Goal: Task Accomplishment & Management: Complete application form

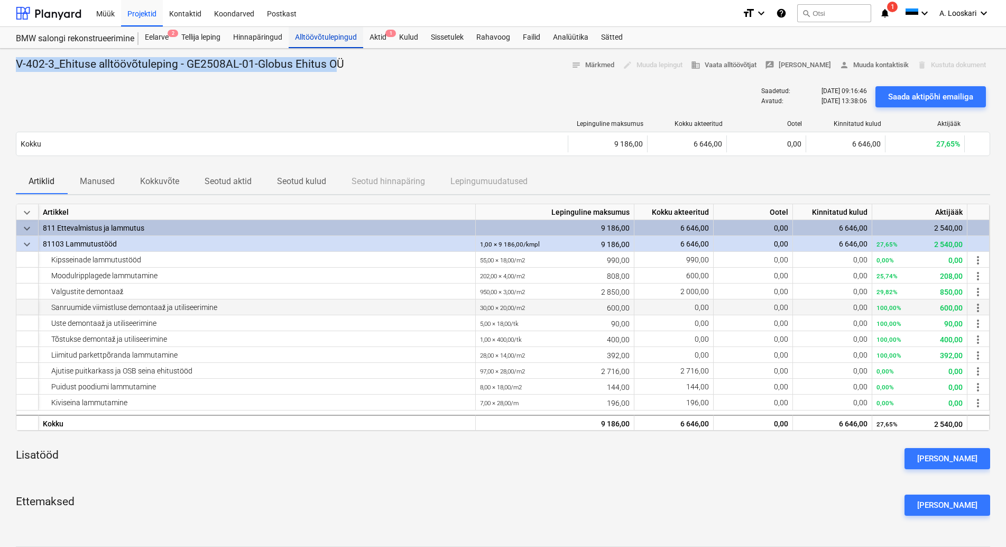
click at [325, 36] on div "Alltöövõtulepingud" at bounding box center [326, 37] width 75 height 21
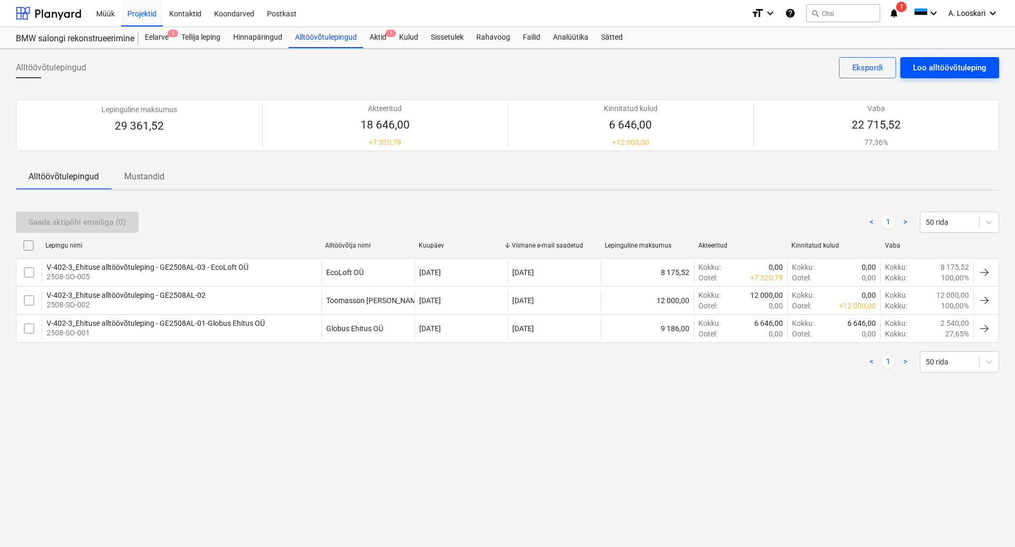
click at [934, 64] on div "Loo alltöövõtuleping" at bounding box center [949, 68] width 73 height 14
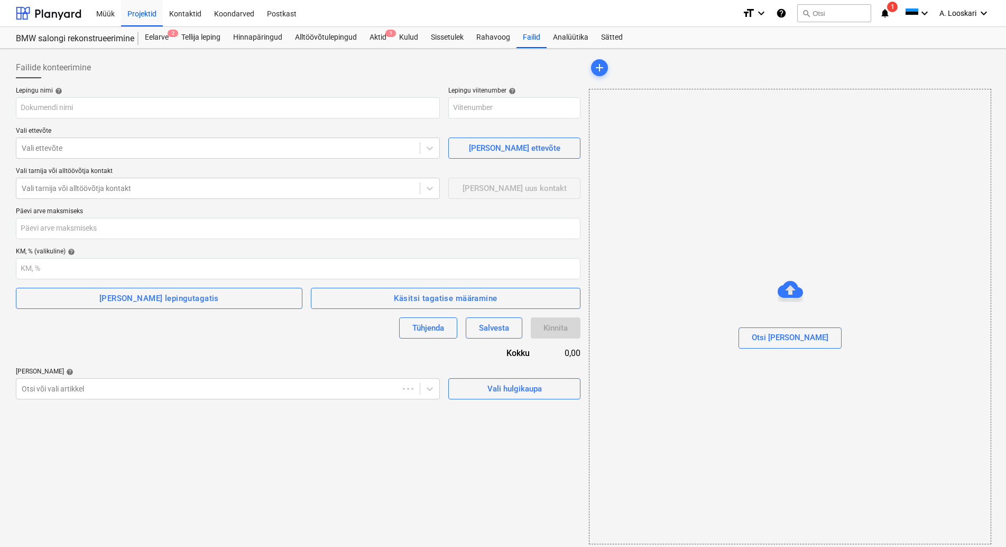
type input "2508-SO-006"
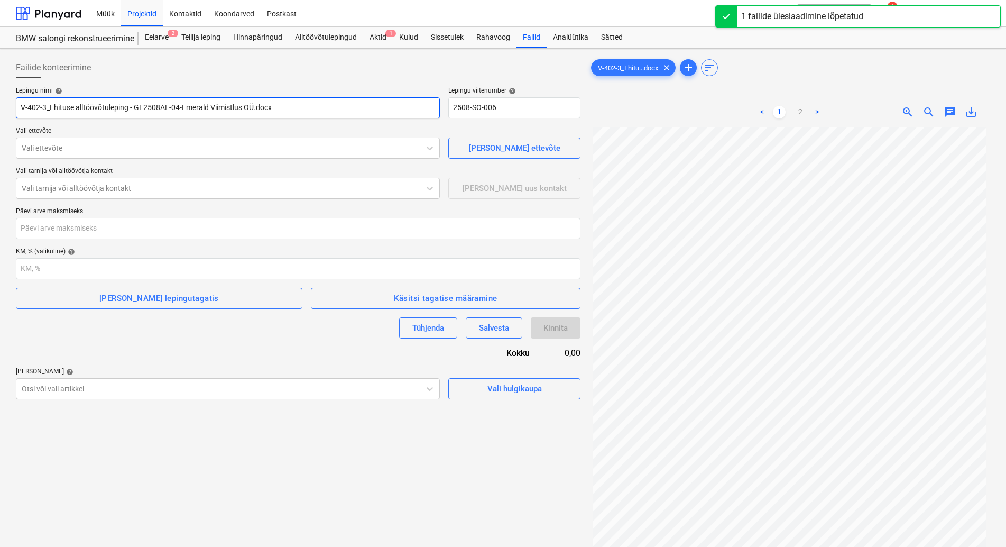
click at [276, 106] on input "V-402-3_Ehituse alltöövõtuleping - GE2508AL-04-Emerald Viimistlus OÜ.docx" at bounding box center [228, 107] width 424 height 21
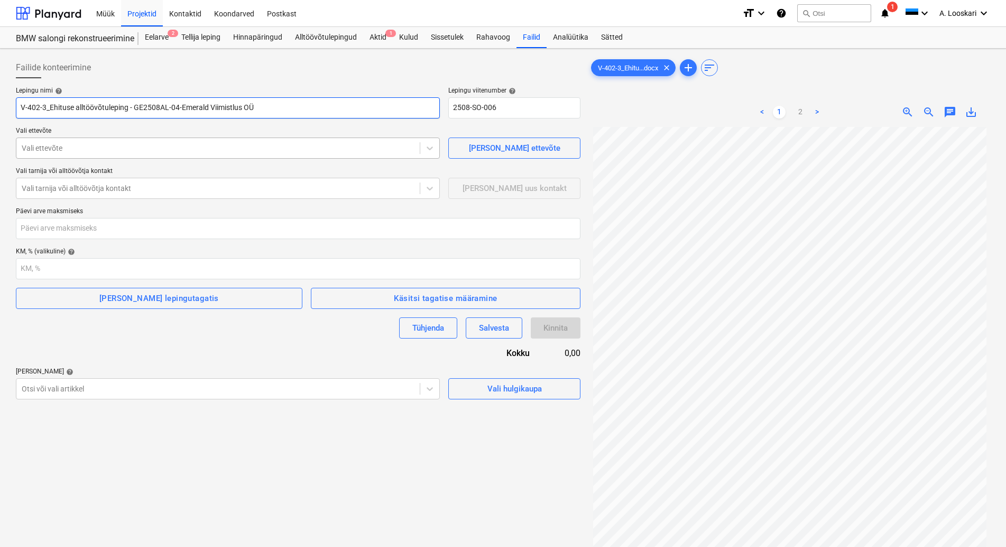
type input "V-402-3_Ehituse alltöövõtuleping - GE2508AL-04-Emerald Viimistlus OÜ"
click at [139, 149] on div at bounding box center [218, 148] width 393 height 11
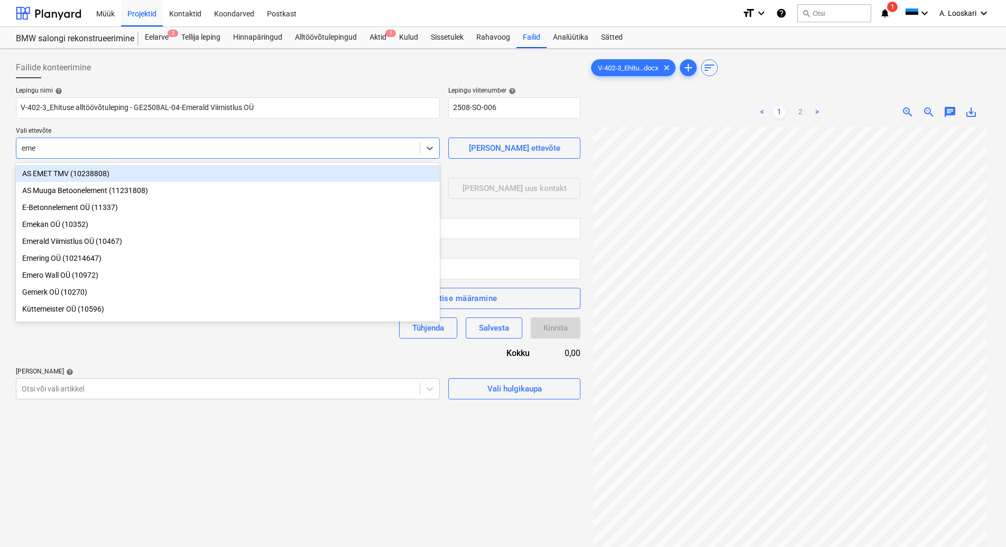
type input "emer"
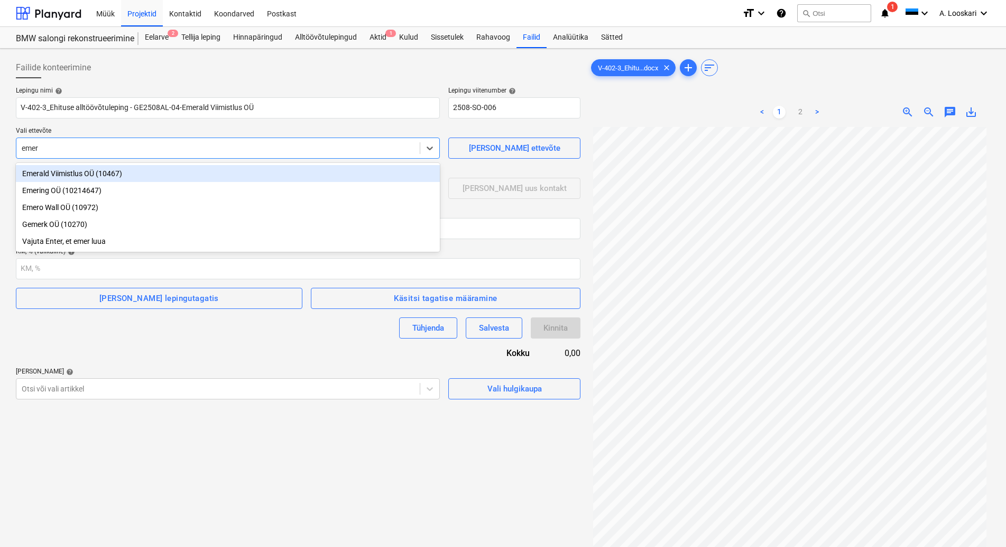
click at [141, 169] on div "Emerald Viimistlus OÜ (10467)" at bounding box center [228, 173] width 424 height 17
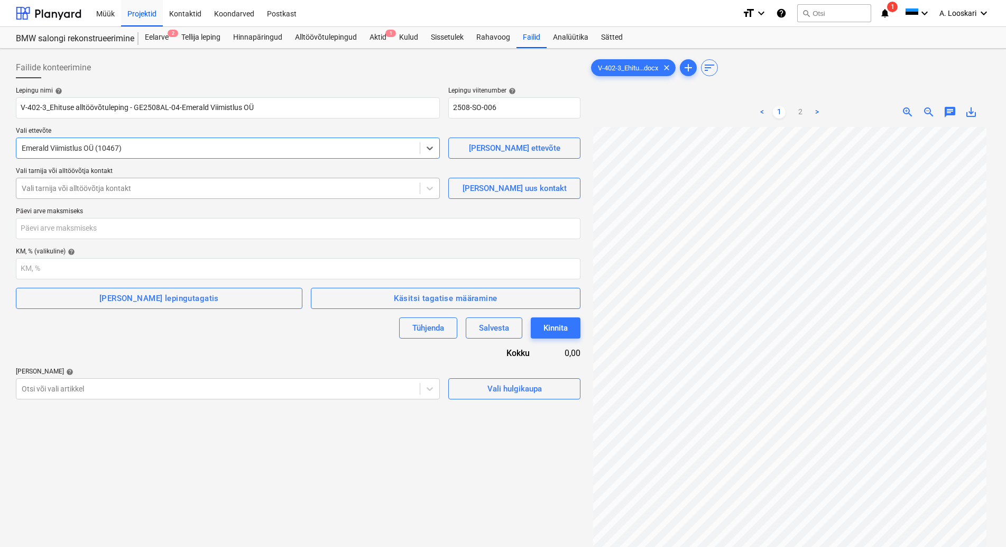
click at [143, 190] on div at bounding box center [218, 188] width 393 height 11
click at [520, 185] on div "[PERSON_NAME] uus kontakt" at bounding box center [515, 188] width 104 height 14
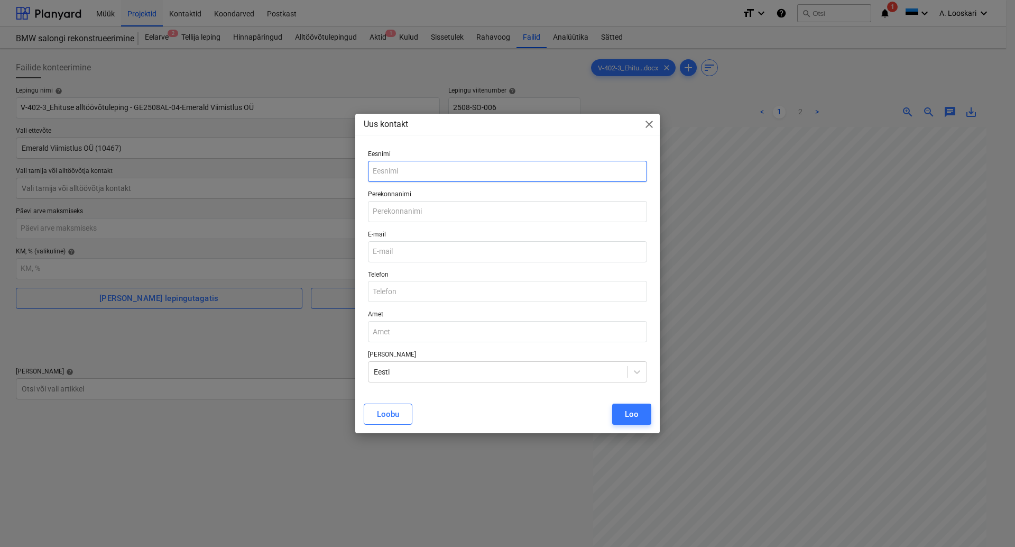
click at [436, 169] on input "text" at bounding box center [507, 171] width 279 height 21
type input "[PERSON_NAME]"
click at [429, 209] on input "text" at bounding box center [507, 211] width 279 height 21
type input "[PERSON_NAME]"
click at [428, 252] on input "email" at bounding box center [507, 251] width 279 height 21
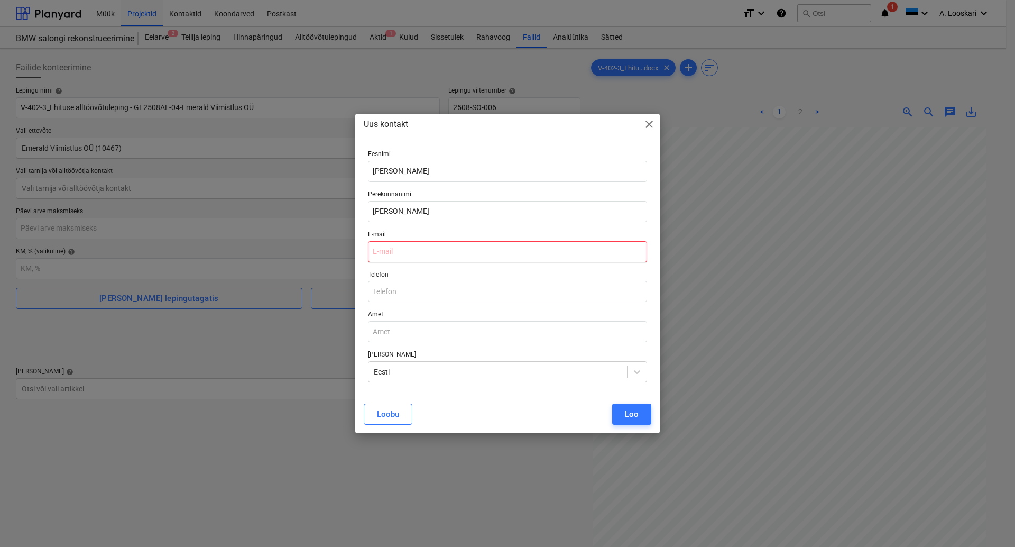
paste input "[EMAIL_ADDRESS][DOMAIN_NAME]"
type input "[EMAIL_ADDRESS][DOMAIN_NAME]"
click at [402, 292] on input "text" at bounding box center [507, 291] width 279 height 21
type input "[PHONE_NUMBER]"
click at [629, 413] on div "Loo" at bounding box center [632, 414] width 14 height 14
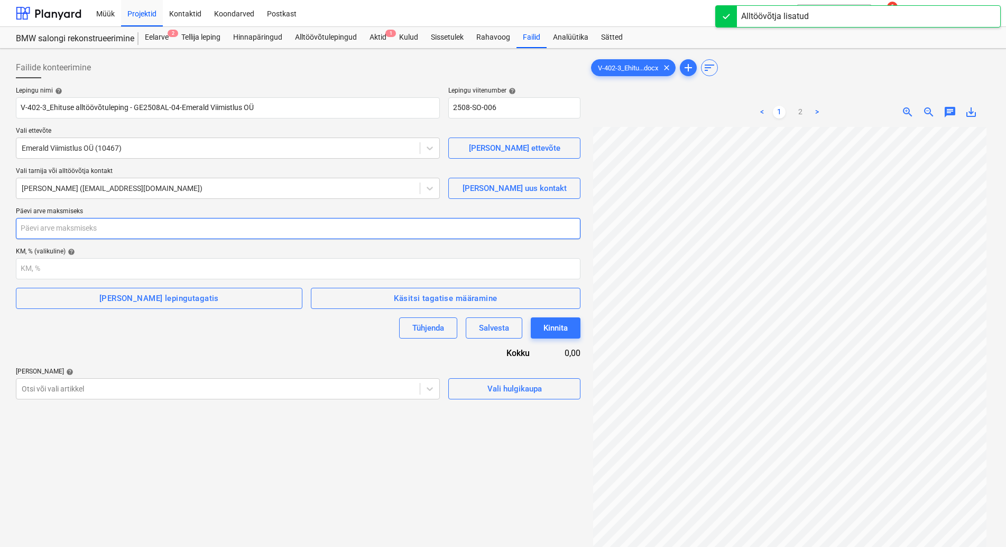
click at [96, 227] on input "number" at bounding box center [298, 228] width 565 height 21
type input "21"
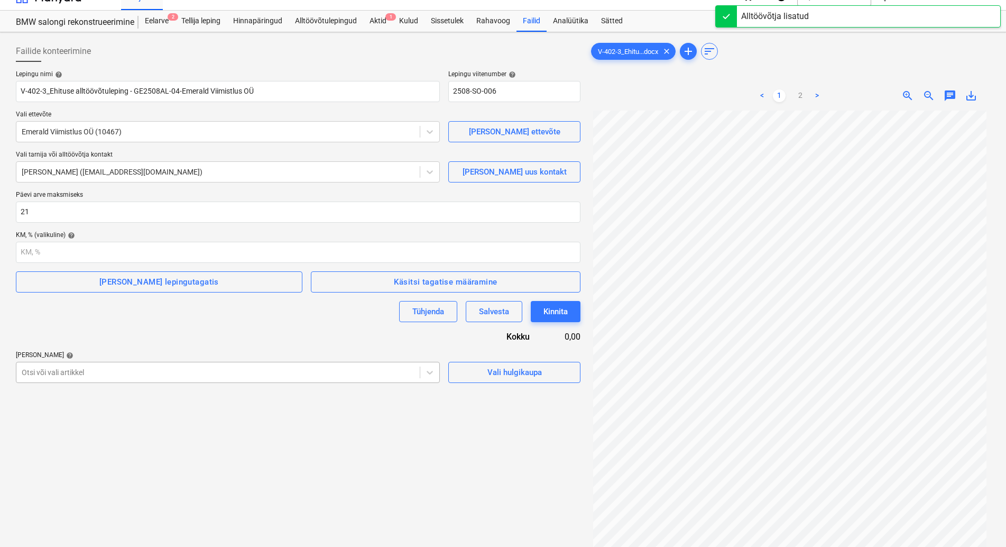
click at [93, 387] on body "Müük Projektid Kontaktid Koondarved Postkast format_size keyboard_arrow_down he…" at bounding box center [503, 257] width 1006 height 547
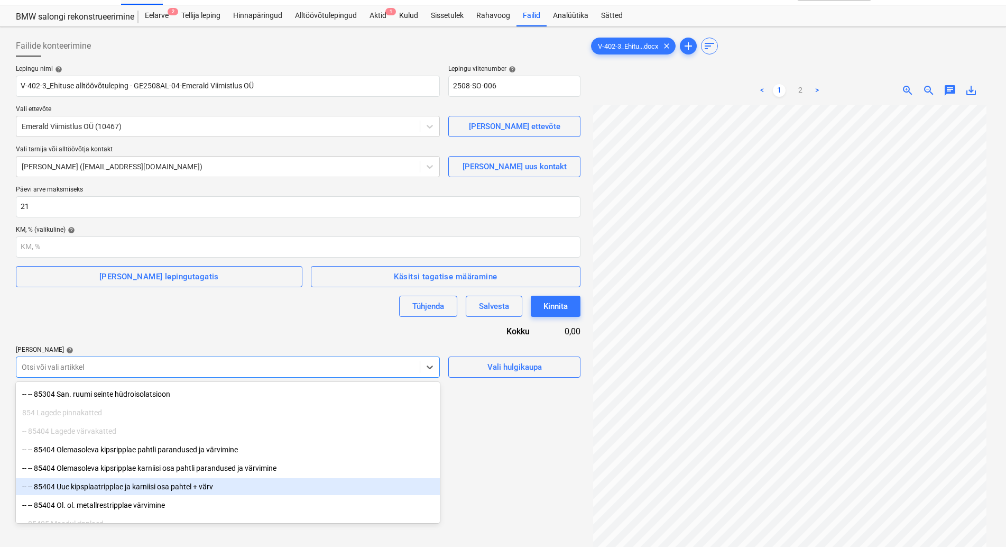
scroll to position [863, 0]
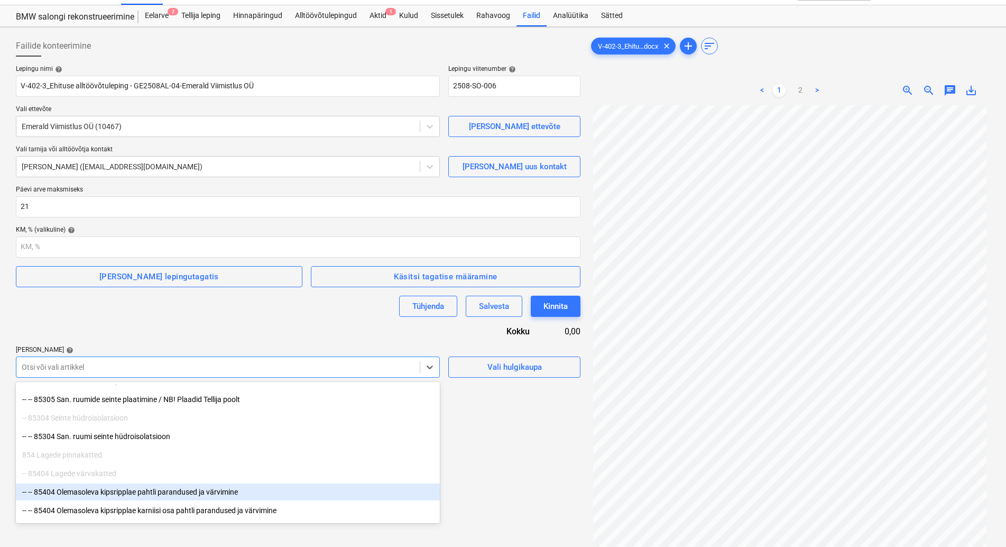
click at [150, 492] on div "-- -- 85404 Olemasoleva kipsripplae pahtli parandused ja värvimine" at bounding box center [228, 491] width 424 height 17
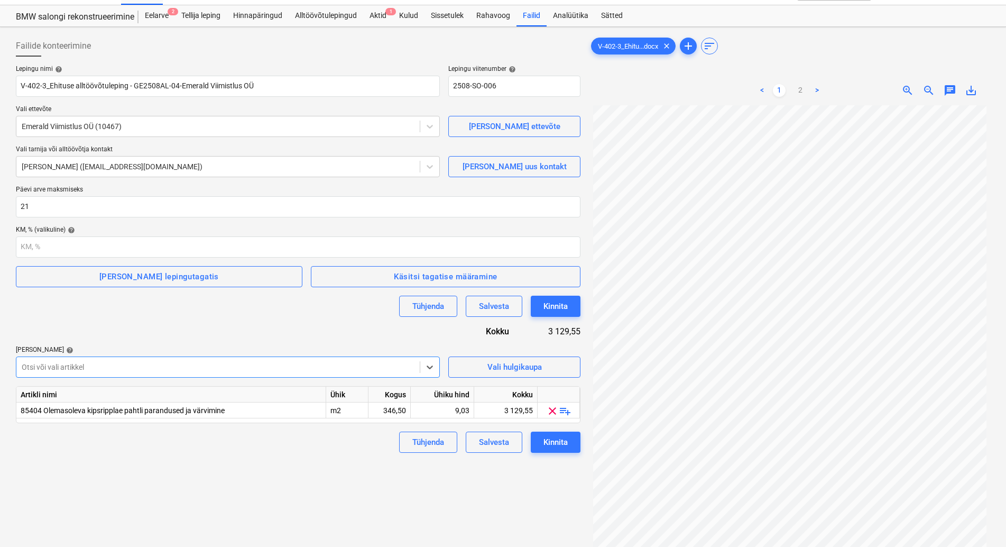
click at [145, 365] on div at bounding box center [218, 367] width 393 height 11
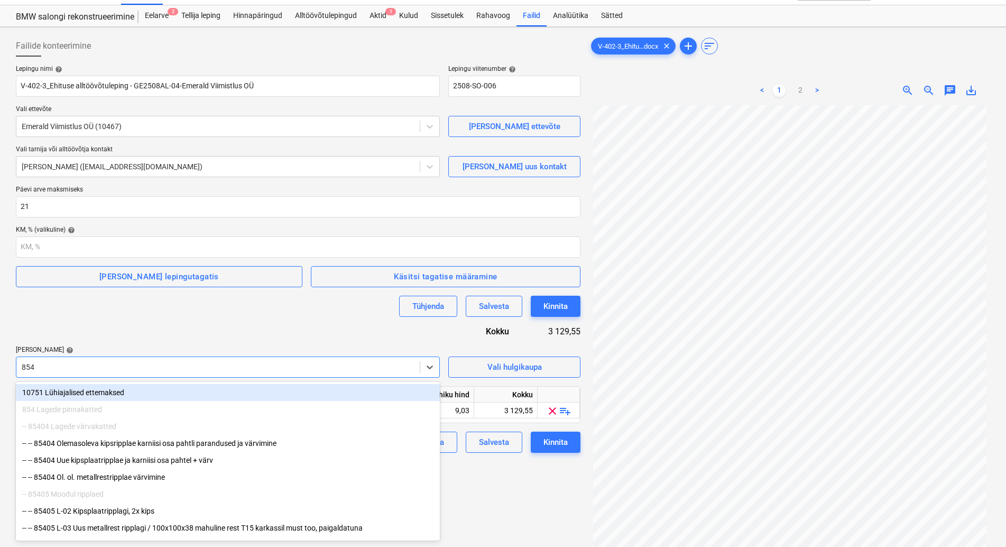
type input "8540"
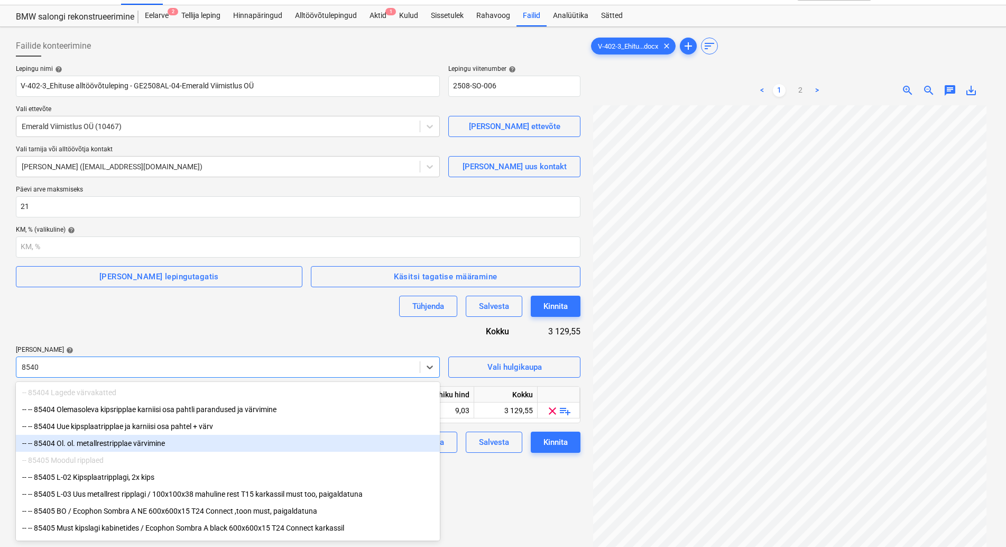
click at [123, 444] on div "-- -- 85404 Ol. ol. metallrestripplae värvimine" at bounding box center [228, 443] width 424 height 17
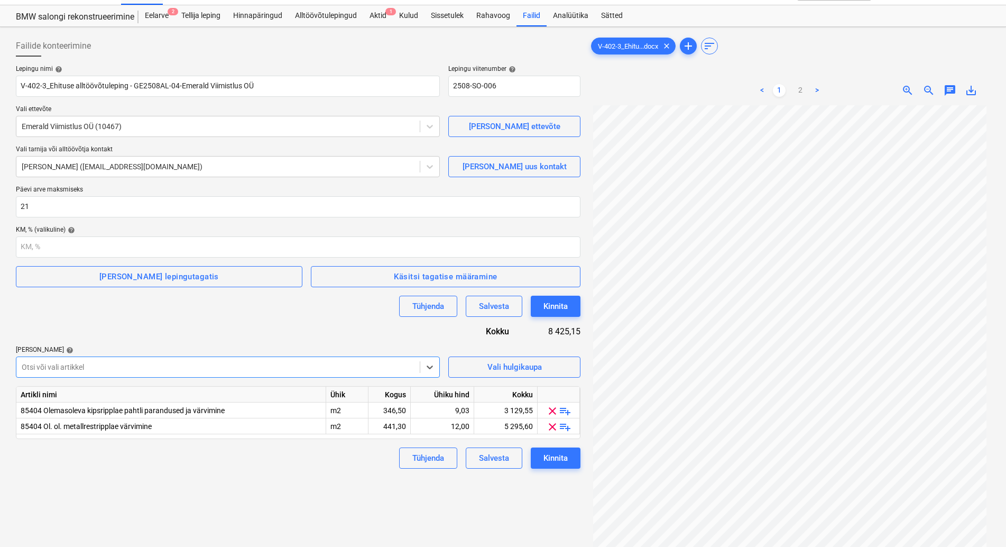
click at [179, 312] on div "Tühjenda Salvesta Kinnita" at bounding box center [298, 306] width 565 height 21
click at [160, 365] on div at bounding box center [218, 367] width 393 height 11
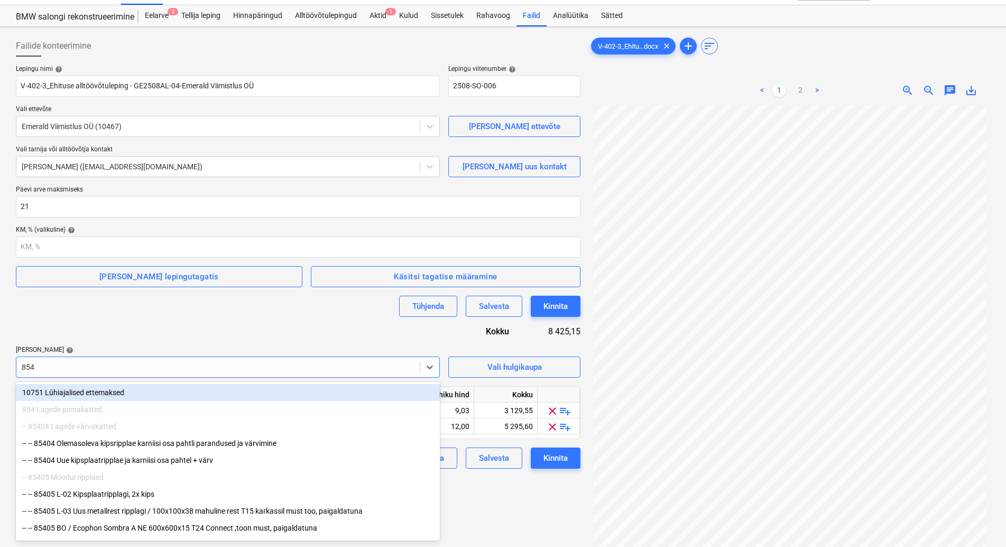
type input "8540"
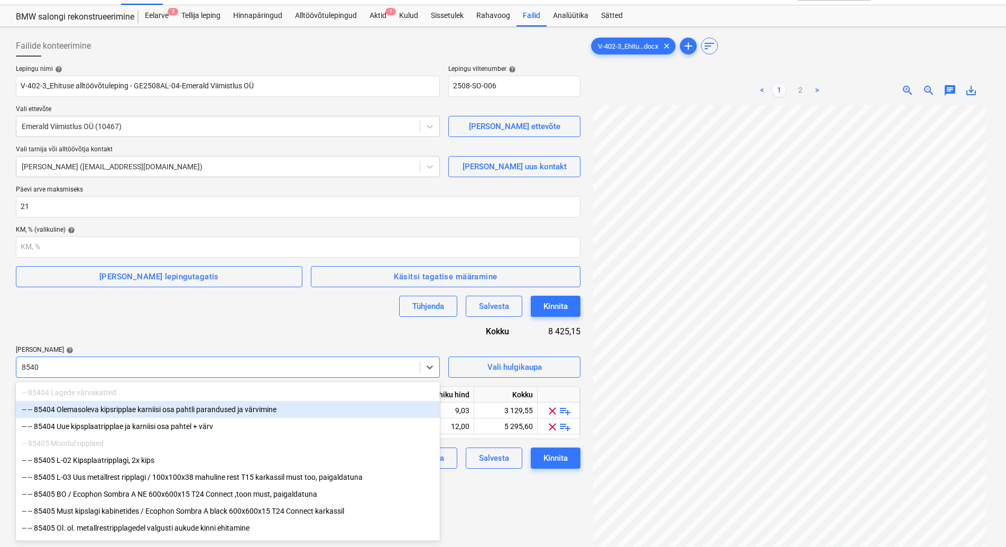
click at [190, 410] on div "-- -- 85404 Olemasoleva kipsripplae karniisi osa pahtli parandused ja värvimine" at bounding box center [228, 409] width 424 height 17
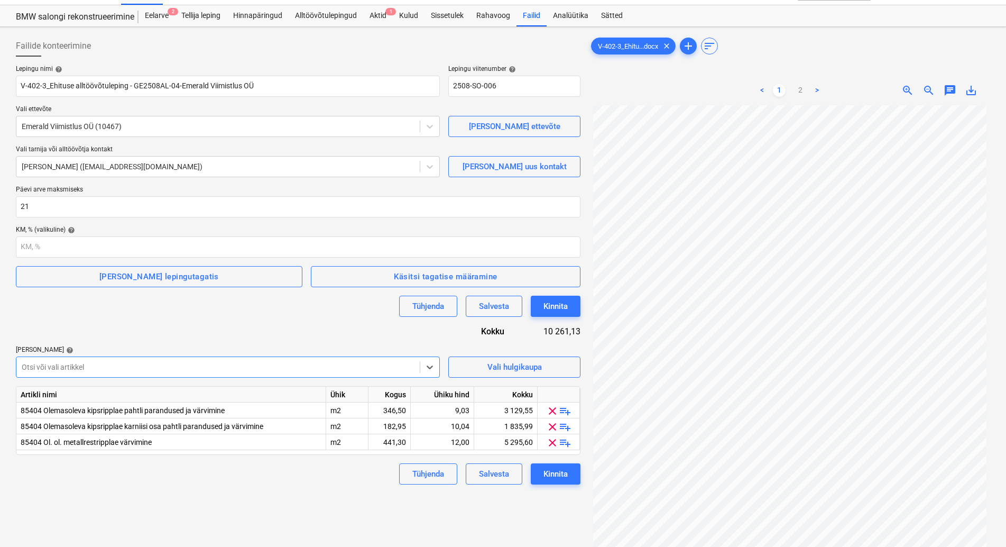
click at [158, 365] on div at bounding box center [218, 367] width 393 height 11
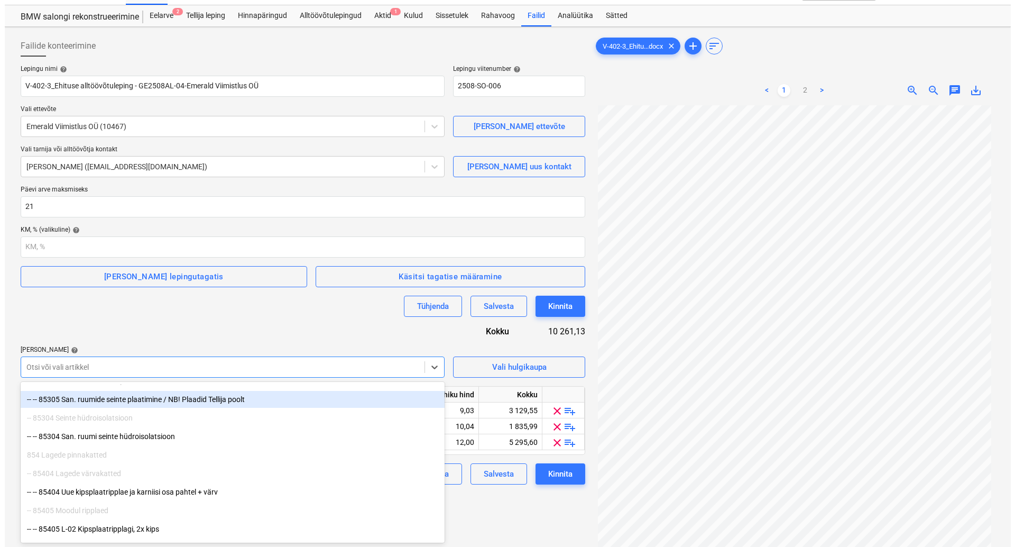
scroll to position [917, 0]
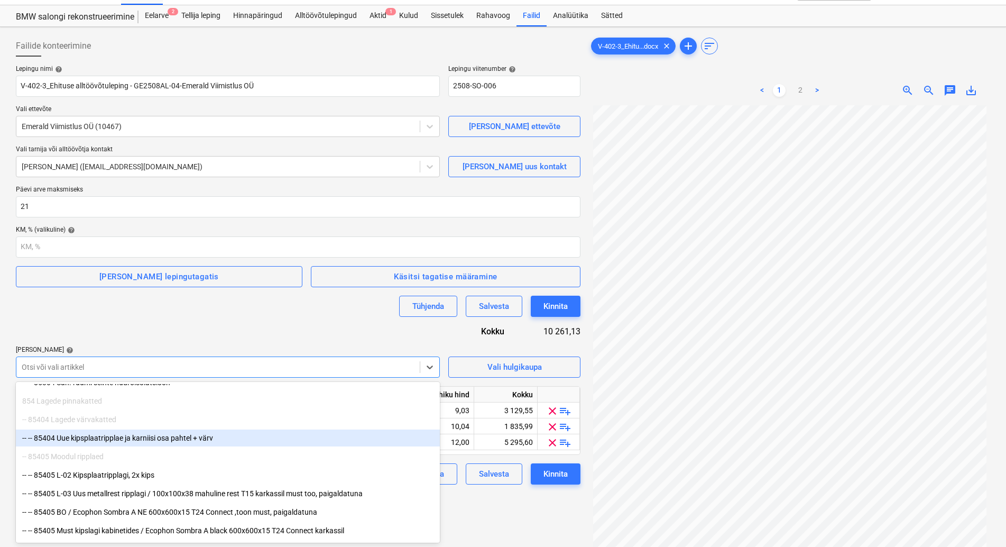
click at [148, 438] on div "-- -- 85404 Uue kipsplaatripplae ja karniisi osa pahtel + värv" at bounding box center [228, 437] width 424 height 17
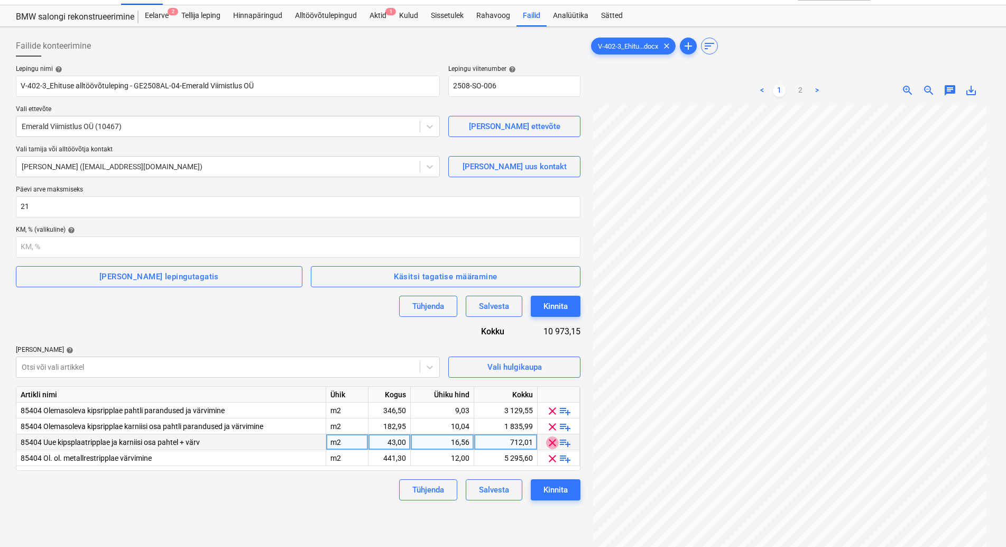
click at [551, 440] on span "clear" at bounding box center [552, 442] width 13 height 13
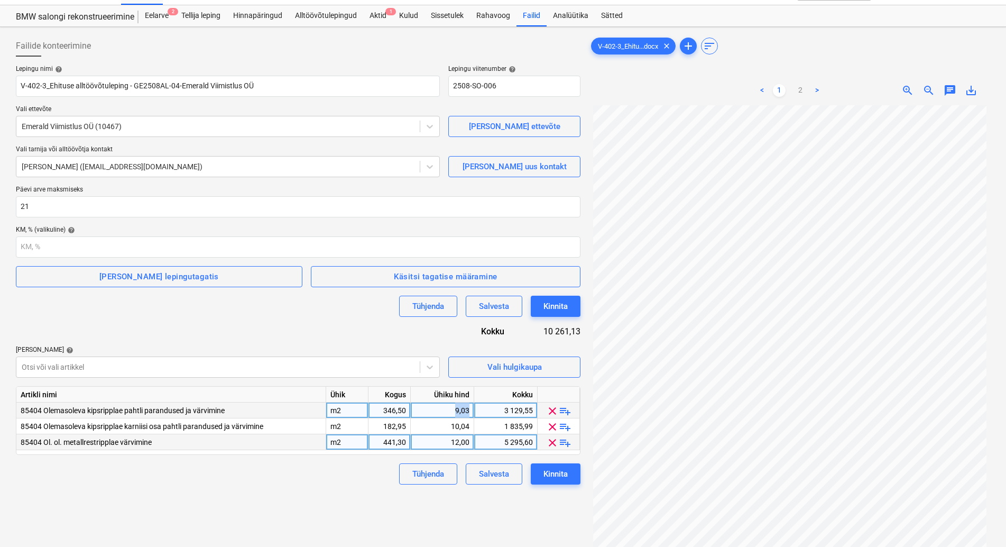
drag, startPoint x: 450, startPoint y: 410, endPoint x: 469, endPoint y: 410, distance: 19.0
click at [469, 410] on div "9,03" at bounding box center [442, 410] width 54 height 16
type input "9"
drag, startPoint x: 446, startPoint y: 426, endPoint x: 472, endPoint y: 422, distance: 26.1
click at [472, 422] on div "10,04" at bounding box center [442, 426] width 63 height 16
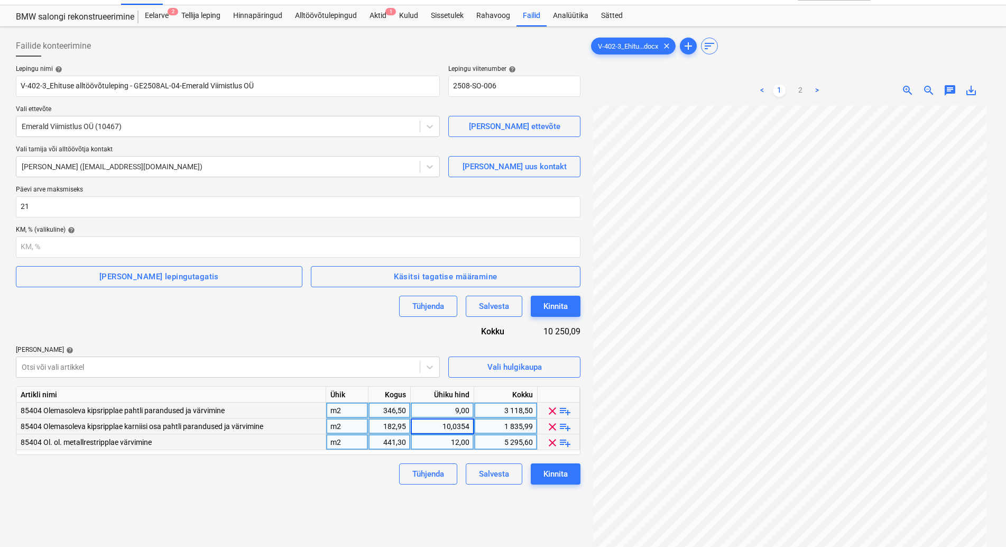
type input "9"
drag, startPoint x: 448, startPoint y: 439, endPoint x: 472, endPoint y: 437, distance: 23.8
click at [472, 437] on div "12,00" at bounding box center [442, 442] width 63 height 16
type input "9"
click at [549, 424] on span "clear" at bounding box center [552, 426] width 13 height 13
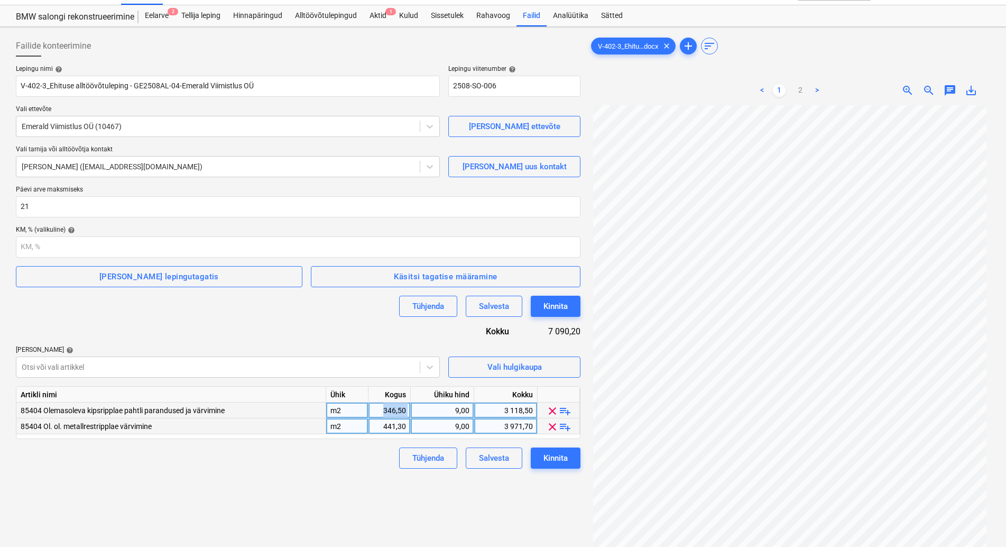
drag, startPoint x: 379, startPoint y: 407, endPoint x: 426, endPoint y: 410, distance: 47.2
click at [0, 0] on div "85404 Olemasoleva kipsripplae pahtli parandused ja värvimine m2 346,50 9,00 3 1…" at bounding box center [0, 0] width 0 height 0
click at [395, 412] on div "346,50" at bounding box center [389, 410] width 33 height 16
type input "350"
drag, startPoint x: 378, startPoint y: 424, endPoint x: 407, endPoint y: 418, distance: 29.0
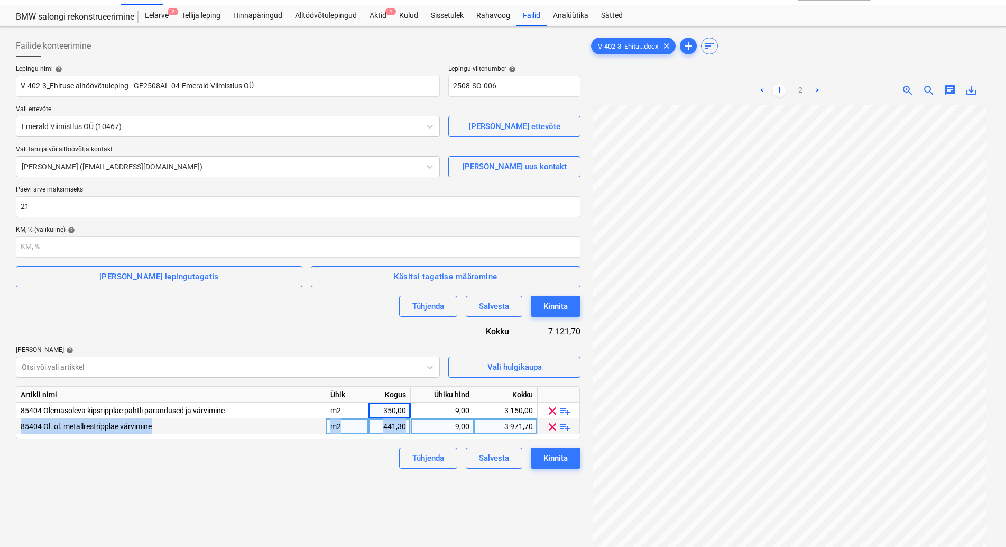
click at [407, 418] on div "441,30" at bounding box center [390, 426] width 42 height 16
type input "650"
click at [342, 458] on div "Tühjenda Salvesta Kinnita" at bounding box center [298, 457] width 565 height 21
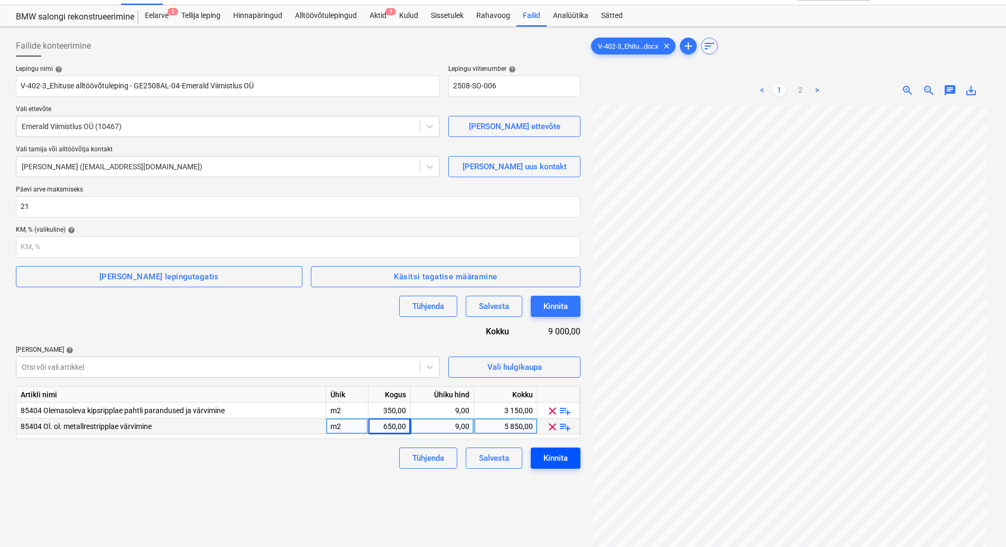
click at [561, 456] on div "Kinnita" at bounding box center [556, 458] width 24 height 14
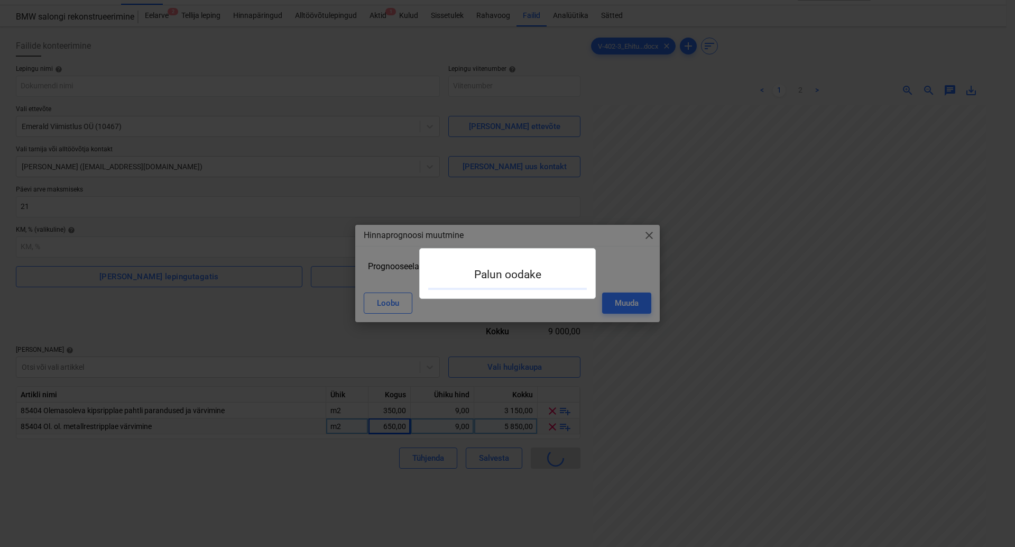
type input "2508-SO-006"
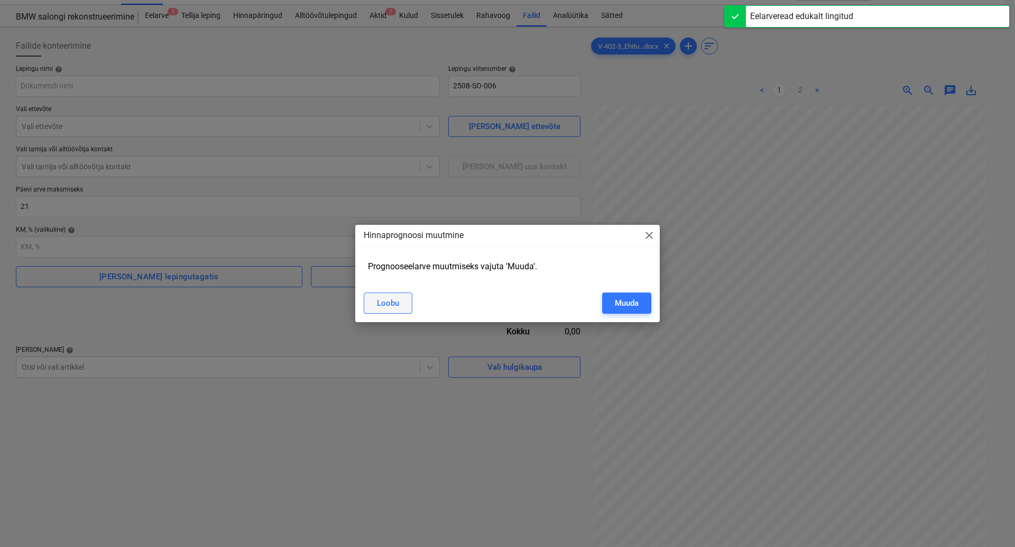
click at [388, 301] on div "Loobu" at bounding box center [388, 303] width 22 height 14
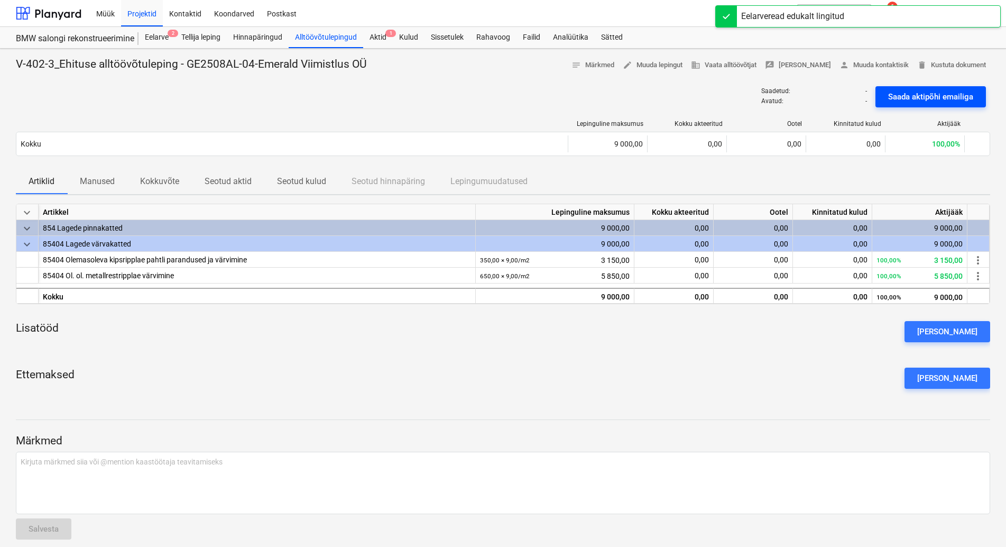
click at [937, 94] on div "Saada aktipõhi emailiga" at bounding box center [930, 97] width 85 height 14
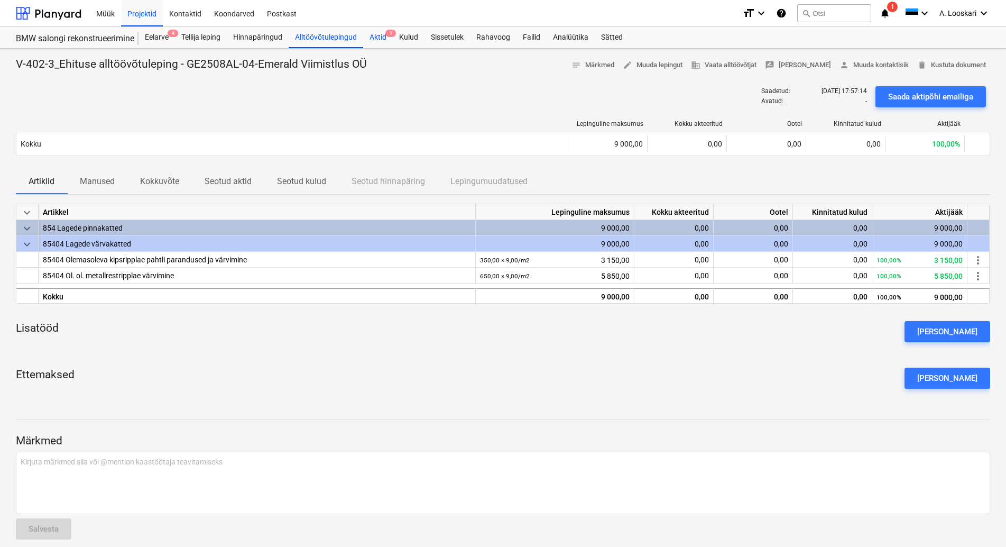
click at [378, 33] on div "Aktid 1" at bounding box center [378, 37] width 30 height 21
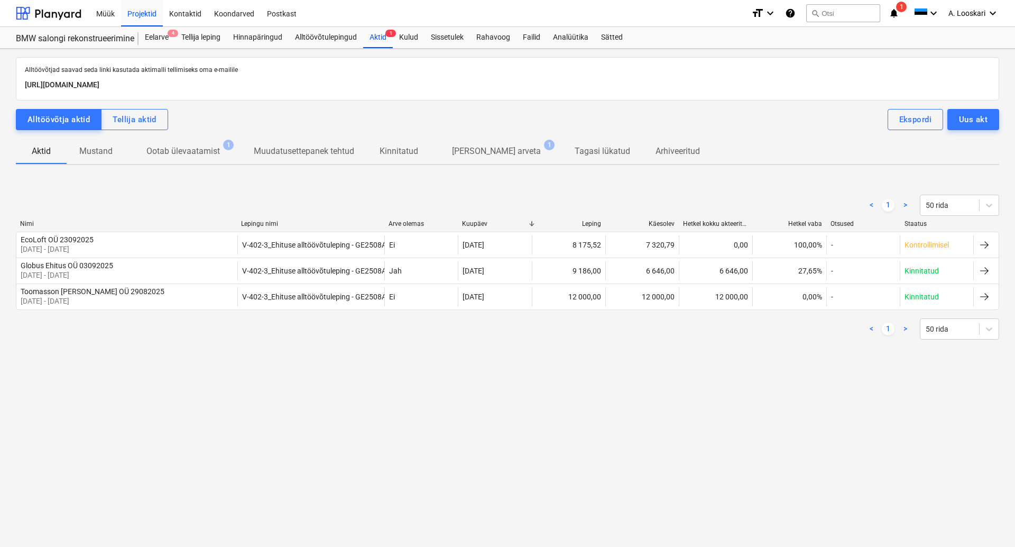
click at [189, 152] on p "Ootab ülevaatamist" at bounding box center [182, 151] width 73 height 13
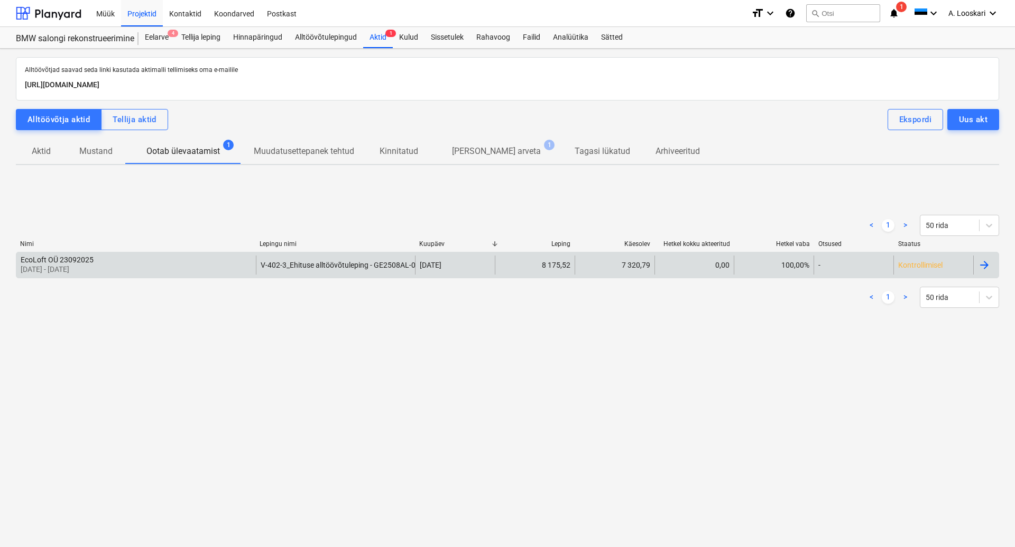
click at [71, 256] on div "EcoLoft OÜ 23092025" at bounding box center [57, 259] width 73 height 8
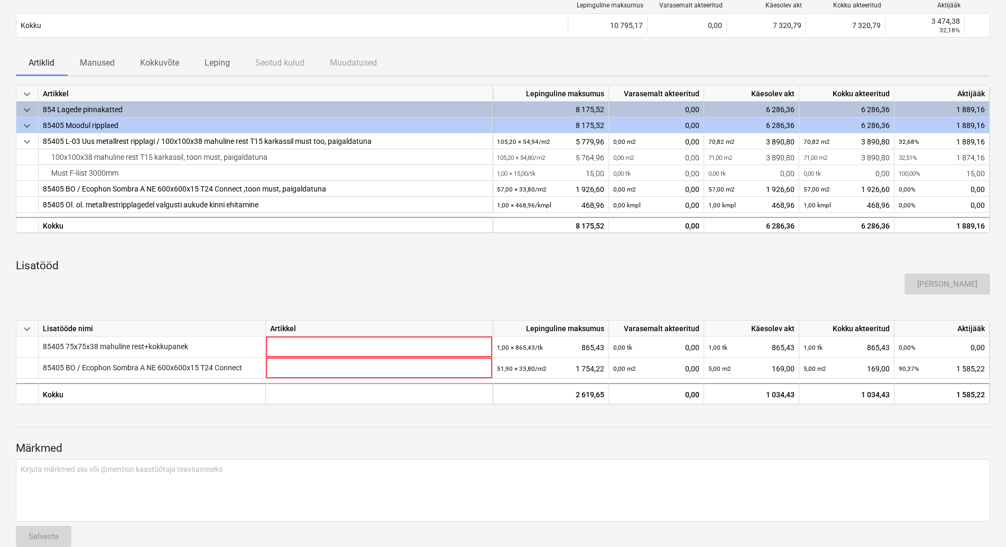
scroll to position [159, 0]
